Goal: Information Seeking & Learning: Learn about a topic

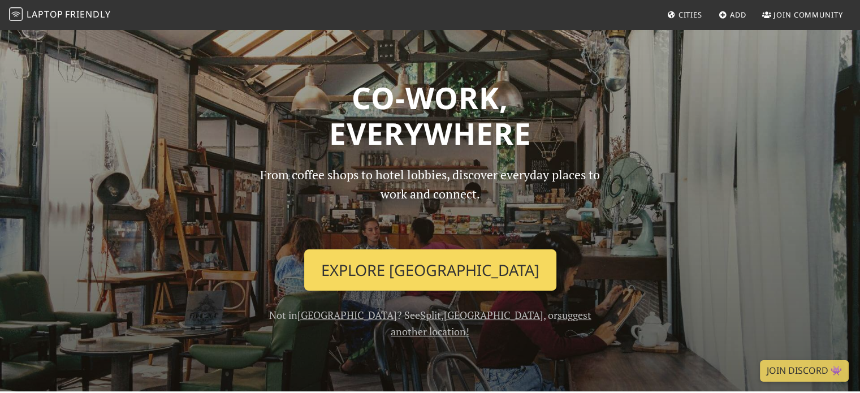
click at [419, 273] on link "Explore Rijeka" at bounding box center [430, 270] width 252 height 42
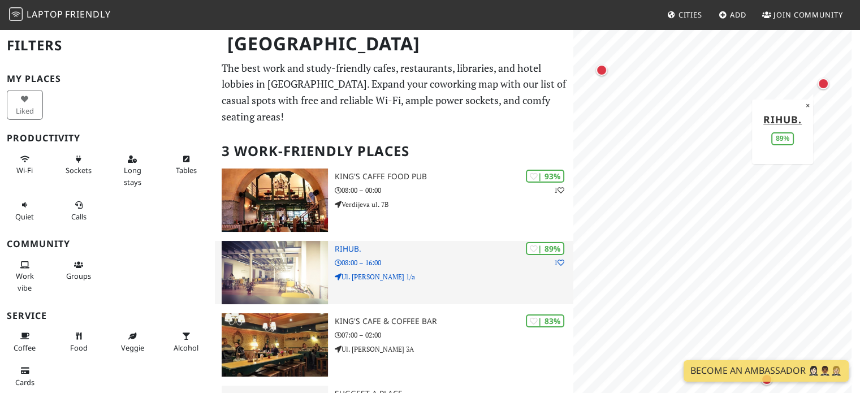
scroll to position [48, 0]
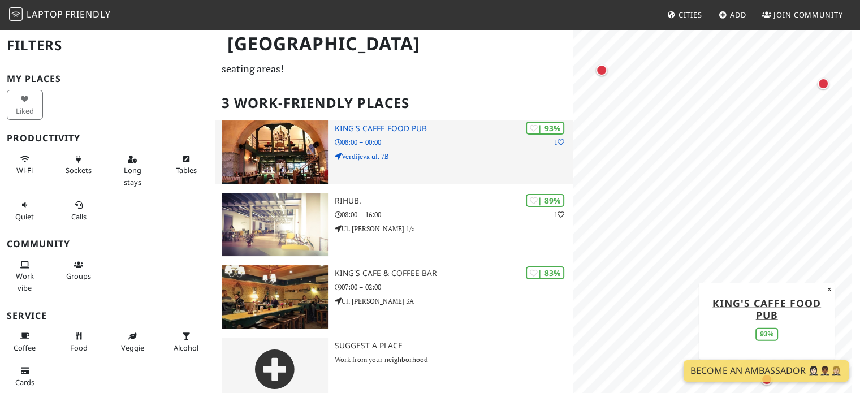
click at [391, 120] on div "| 93% 1 King's Caffe Food Pub 08:00 – 00:00 Verdijeva ul. 7B" at bounding box center [454, 151] width 239 height 63
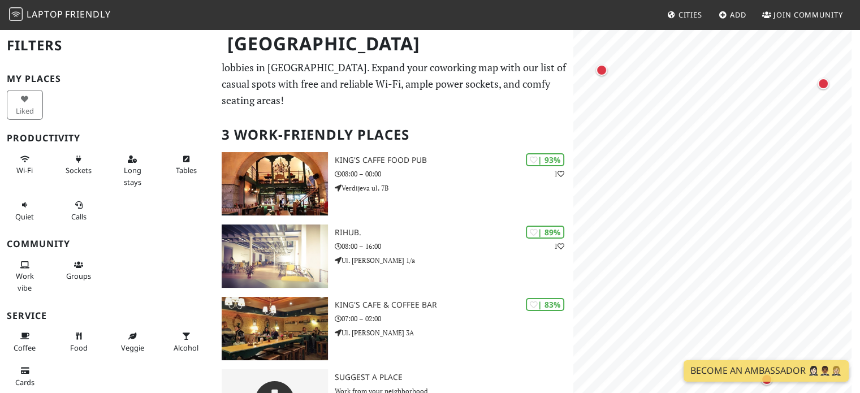
scroll to position [0, 0]
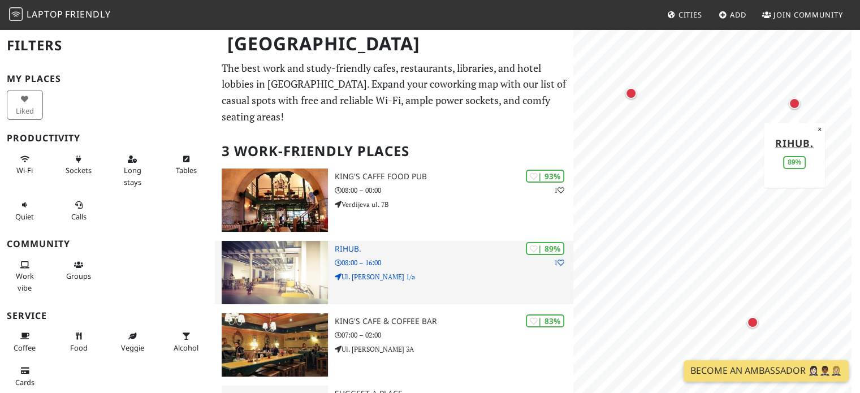
click at [402, 257] on p "08:00 – 16:00" at bounding box center [454, 262] width 239 height 11
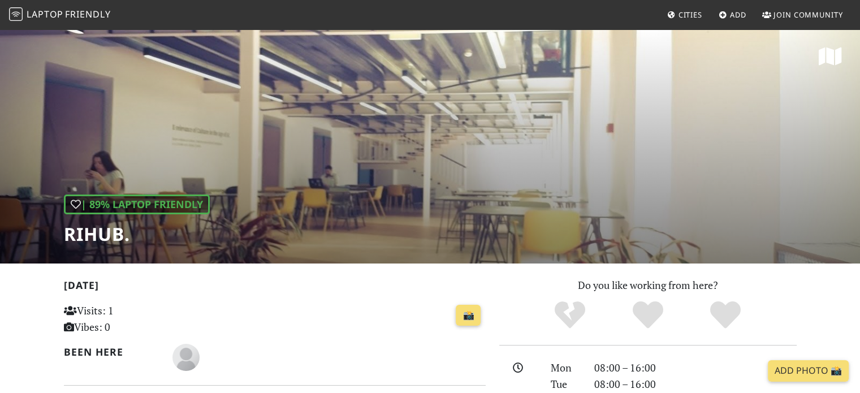
click at [84, 228] on h1 "RiHub." at bounding box center [137, 233] width 146 height 21
drag, startPoint x: 74, startPoint y: 235, endPoint x: 132, endPoint y: 236, distance: 58.3
click at [128, 236] on h1 "RiHub." at bounding box center [137, 233] width 146 height 21
click at [155, 248] on div "| 89% Laptop Friendly RiHub." at bounding box center [430, 145] width 860 height 235
drag, startPoint x: 146, startPoint y: 241, endPoint x: 101, endPoint y: 241, distance: 45.8
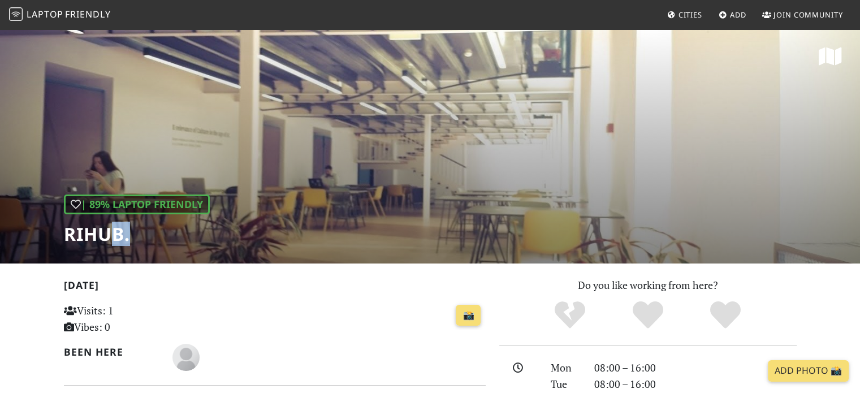
click at [101, 241] on h1 "RiHub." at bounding box center [137, 233] width 146 height 21
click at [153, 228] on h1 "RiHub." at bounding box center [137, 233] width 146 height 21
drag, startPoint x: 108, startPoint y: 232, endPoint x: 47, endPoint y: 244, distance: 61.8
click at [47, 244] on div "| 89% Laptop Friendly RiHub." at bounding box center [430, 145] width 860 height 235
copy h1 "RiHub."
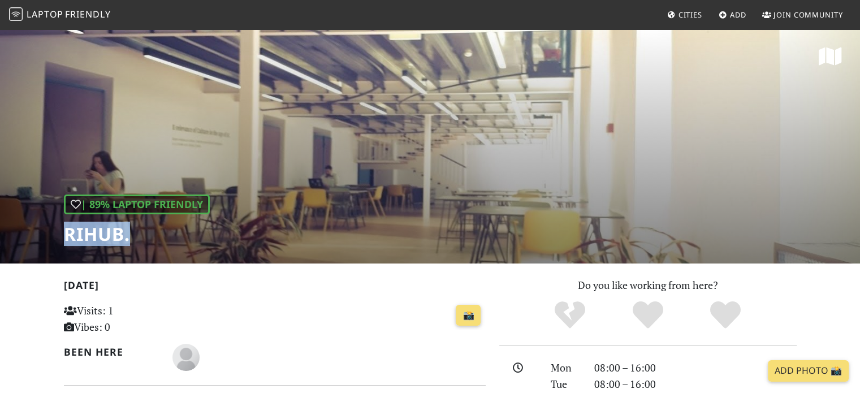
click at [41, 15] on span "Laptop" at bounding box center [45, 14] width 37 height 12
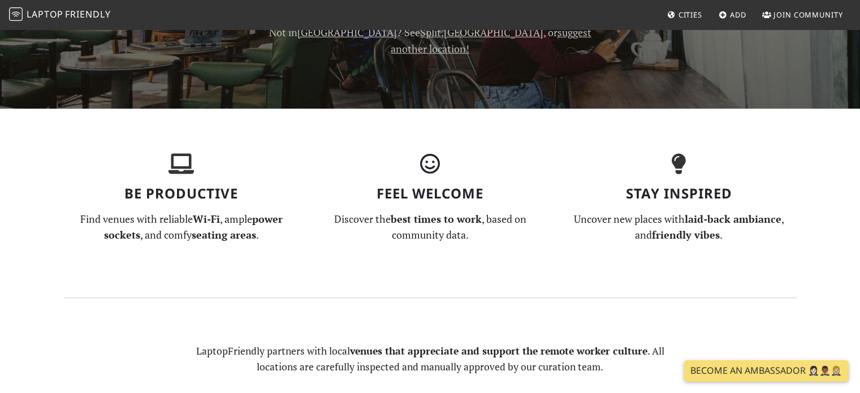
scroll to position [57, 0]
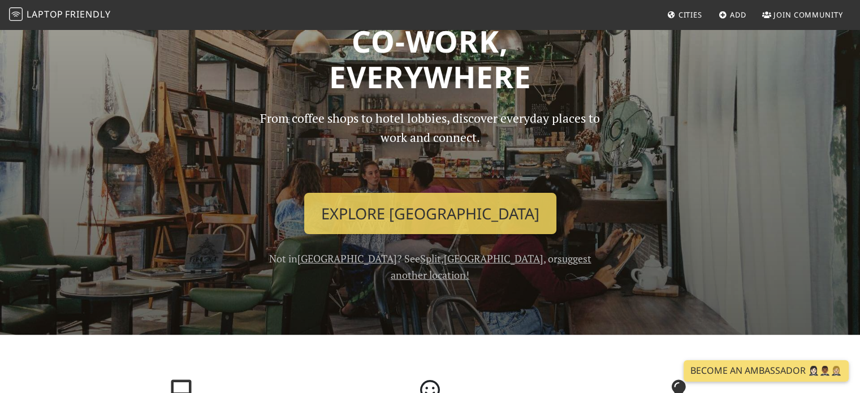
click at [483, 261] on link "suggest another location!" at bounding box center [491, 267] width 201 height 30
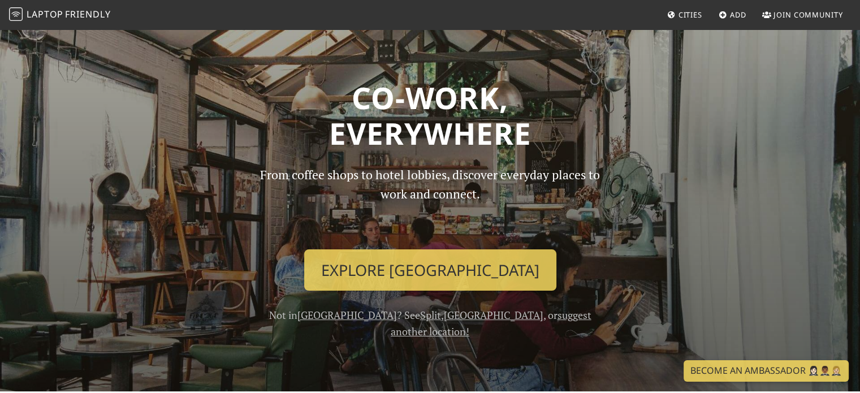
click at [682, 10] on span "Cities" at bounding box center [690, 15] width 24 height 10
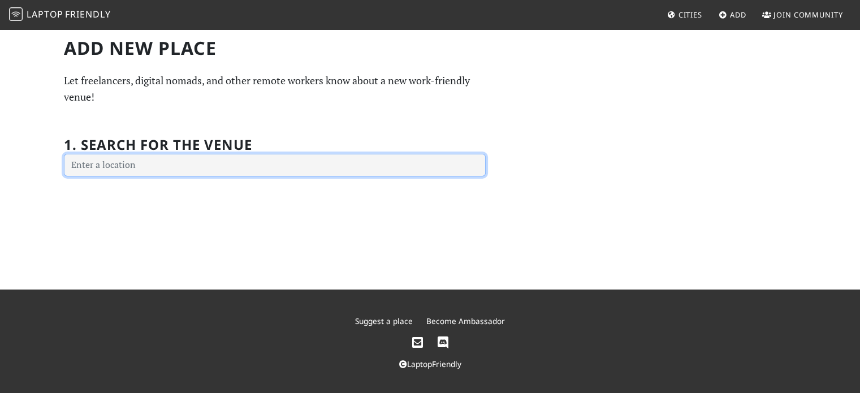
click at [259, 169] on input "text" at bounding box center [275, 165] width 422 height 23
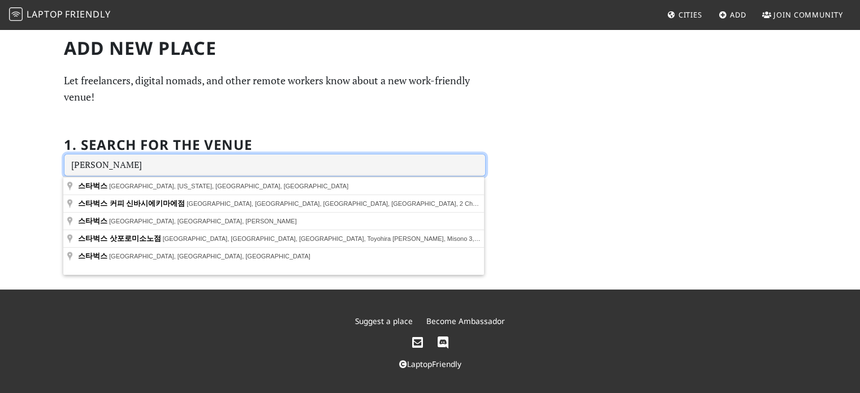
type input "ㅅ"
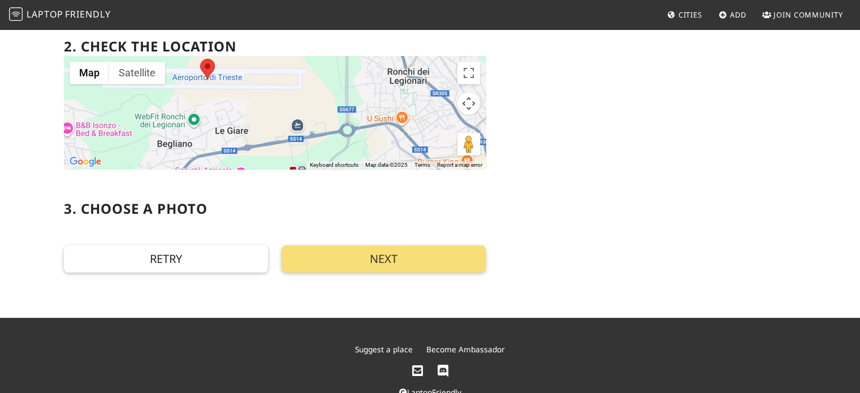
scroll to position [201, 0]
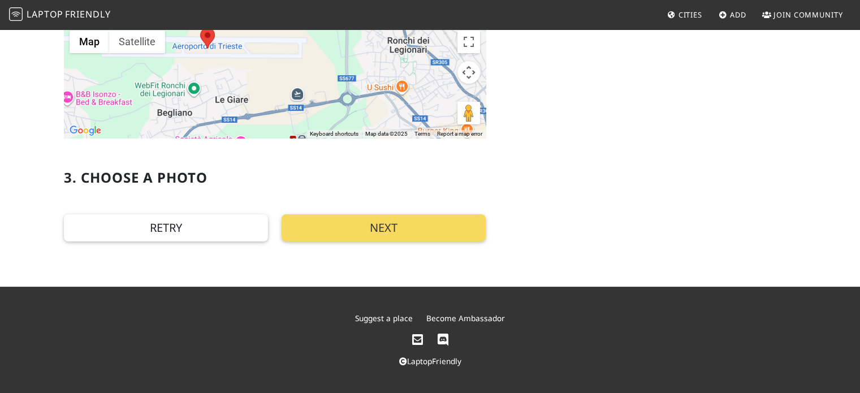
type input "Trieste Airport (TRS), Via Aquileia, 46, 34077 Ronchi dei Legionari GO, Italy"
click at [418, 230] on button "Next" at bounding box center [384, 227] width 204 height 27
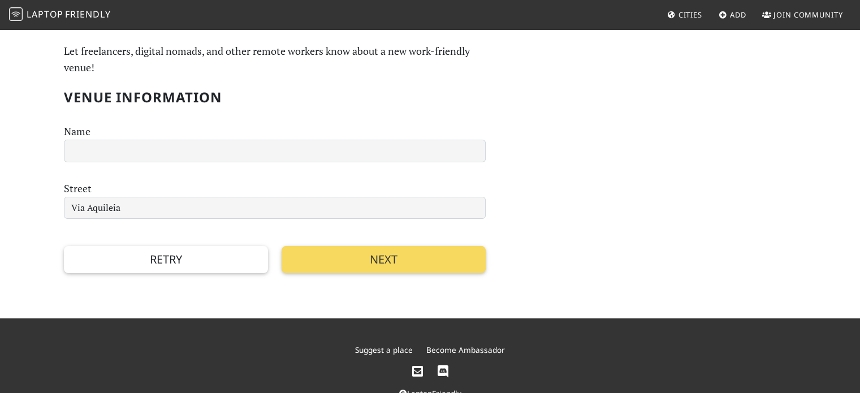
scroll to position [0, 0]
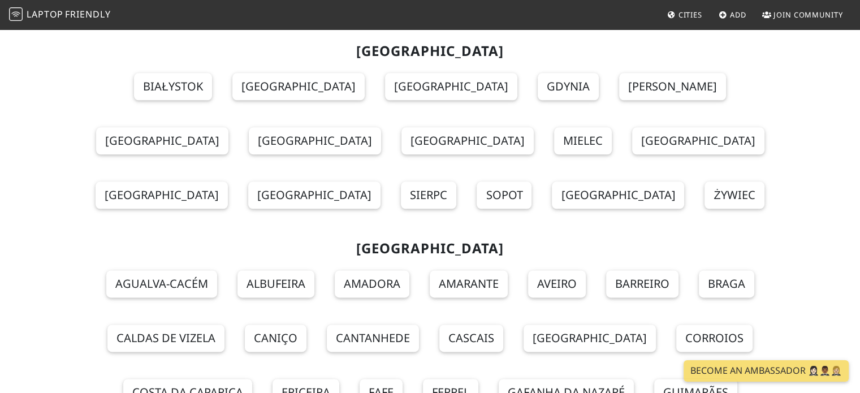
scroll to position [9951, 0]
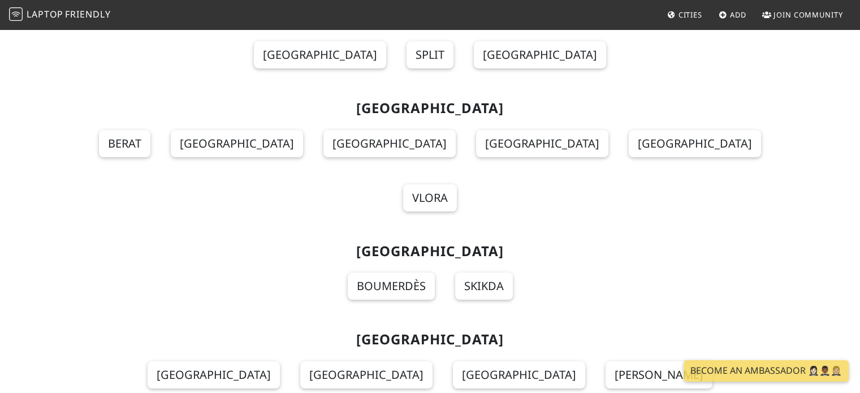
scroll to position [0, 0]
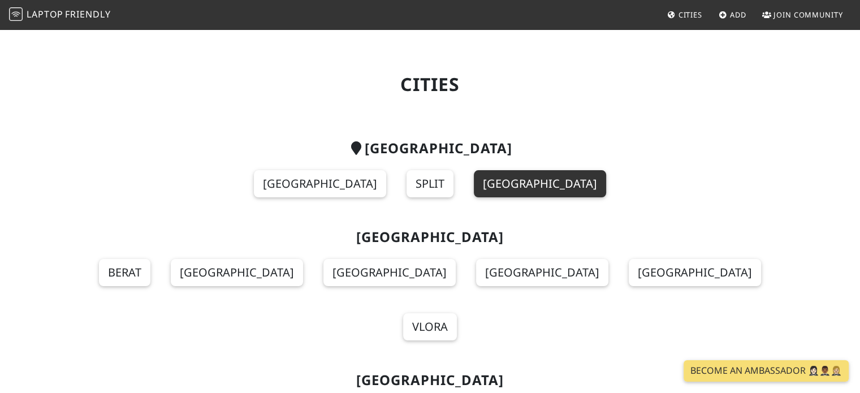
click at [492, 183] on link "Zadar" at bounding box center [540, 183] width 132 height 27
